Goal: Check status: Check status

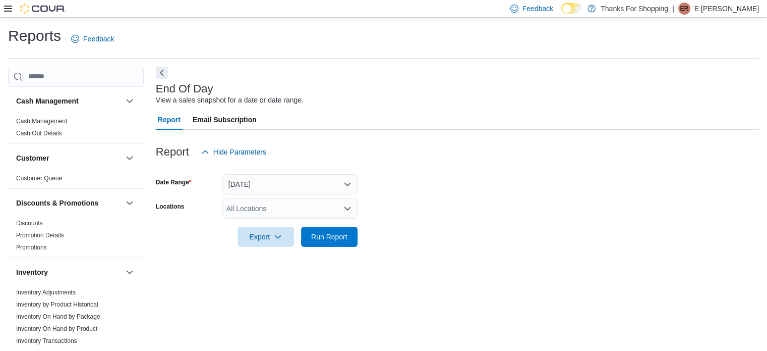
scroll to position [7, 0]
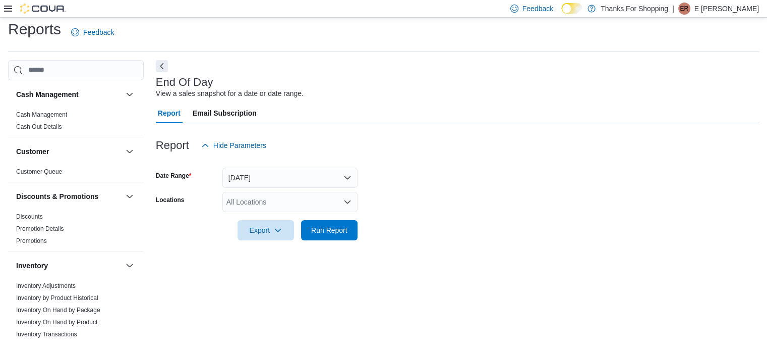
click at [256, 201] on div "All Locations" at bounding box center [290, 202] width 135 height 20
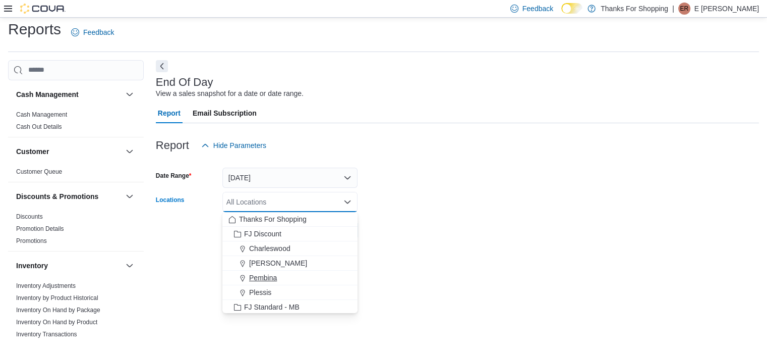
click at [270, 274] on span "Pembina" at bounding box center [263, 277] width 28 height 10
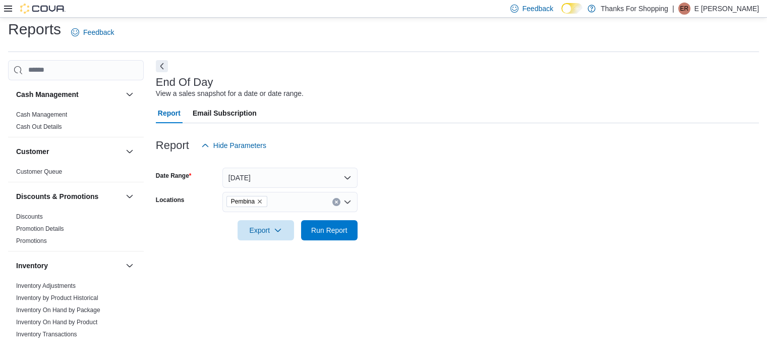
click at [440, 229] on form "Date Range [DATE] Locations Pembina Export Run Report" at bounding box center [457, 197] width 603 height 85
click at [342, 220] on div "Export Run Report" at bounding box center [257, 230] width 202 height 20
click at [328, 229] on span "Run Report" at bounding box center [329, 230] width 36 height 10
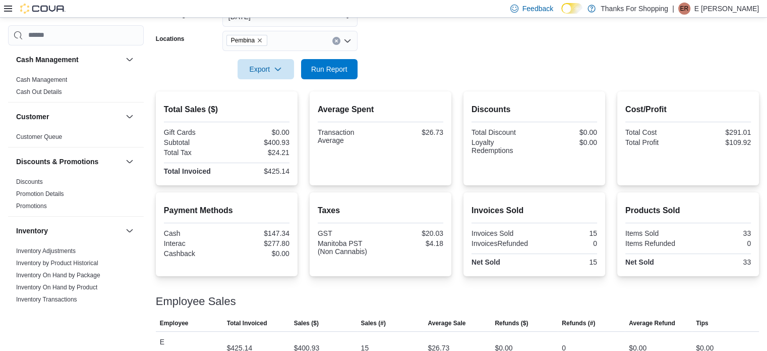
scroll to position [177, 0]
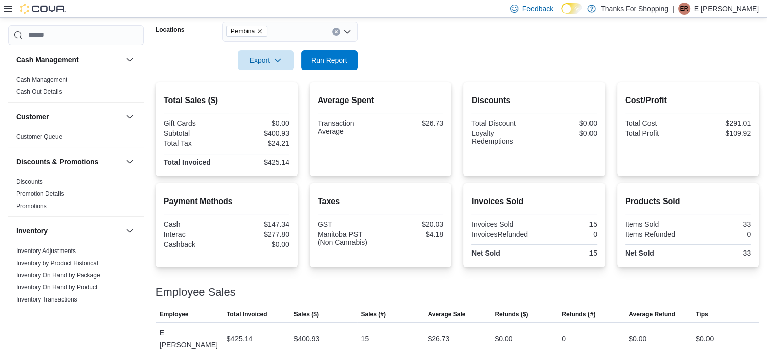
click at [455, 65] on form "Date Range [DATE] Locations Pembina Export Run Report" at bounding box center [457, 27] width 603 height 85
